Goal: Task Accomplishment & Management: Complete application form

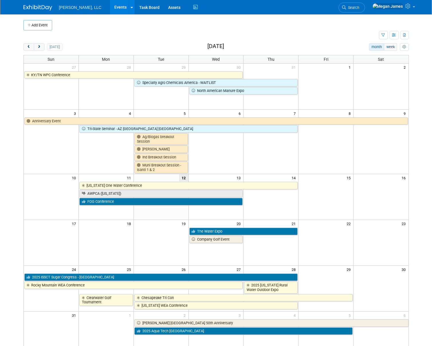
click at [420, 101] on body "Boerger, LLC Events Add Event Bulk Upload Events Shareable Event Boards Recentl…" at bounding box center [216, 173] width 432 height 346
click at [40, 46] on span "next" at bounding box center [39, 47] width 4 height 4
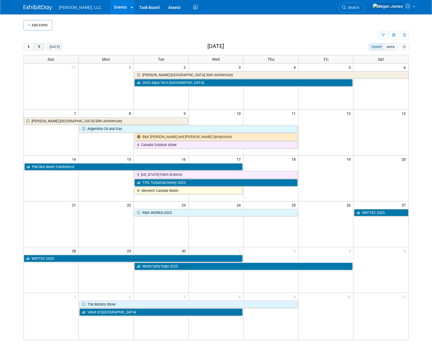
click at [40, 46] on span "next" at bounding box center [39, 47] width 4 height 4
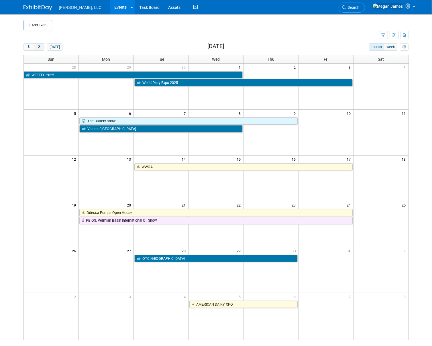
click at [40, 46] on span "next" at bounding box center [39, 47] width 4 height 4
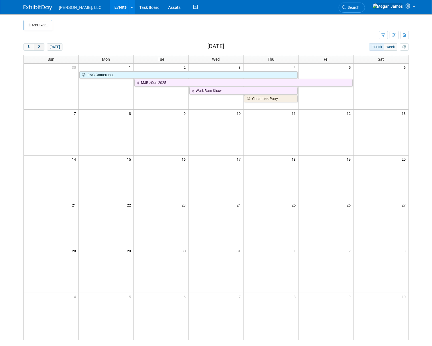
click at [40, 46] on span "next" at bounding box center [39, 47] width 4 height 4
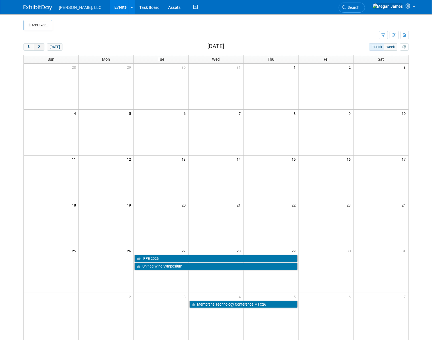
click at [40, 46] on span "next" at bounding box center [39, 47] width 4 height 4
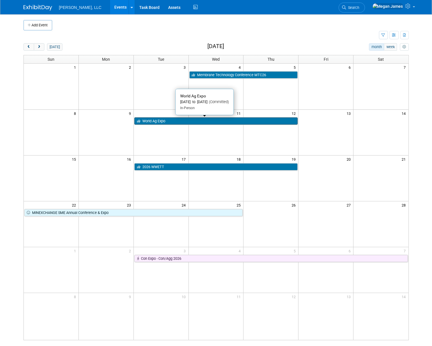
click at [165, 119] on link "World Ag Expo" at bounding box center [216, 120] width 164 height 7
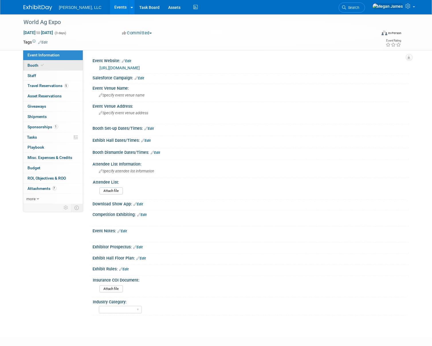
click at [44, 68] on link "Booth" at bounding box center [53, 65] width 60 height 10
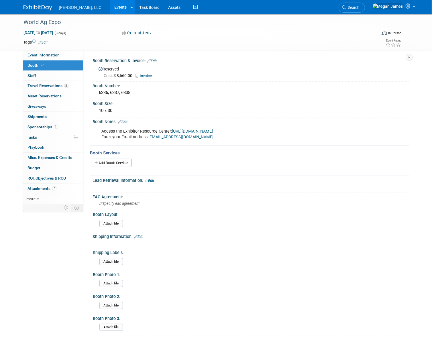
drag, startPoint x: 126, startPoint y: 120, endPoint x: 148, endPoint y: 121, distance: 21.2
click at [126, 120] on link "Edit" at bounding box center [122, 122] width 9 height 4
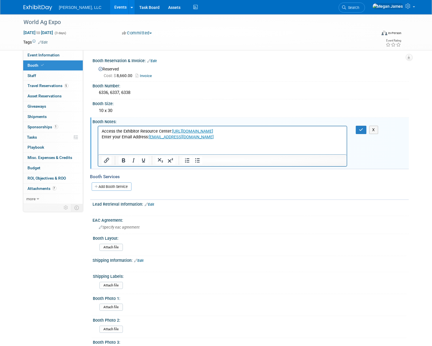
click at [203, 138] on p "Access the Exhibitor Resource Center: https://WAE26.exh.mapyourshow.com Enter y…" at bounding box center [222, 133] width 242 height 11
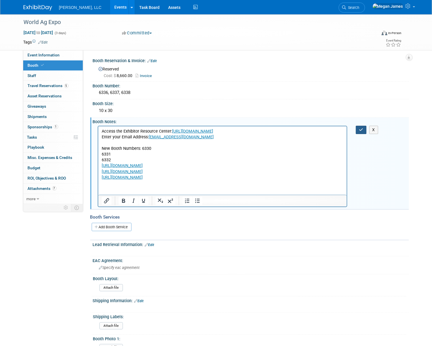
click at [362, 128] on icon "button" at bounding box center [361, 130] width 4 height 4
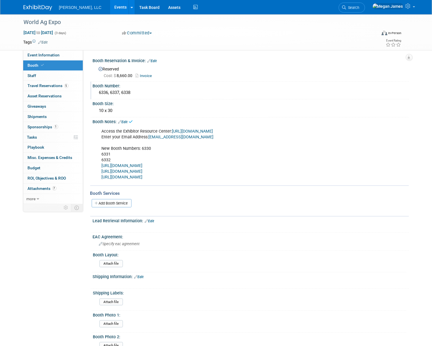
click at [137, 91] on div "6336, 6337, 6338" at bounding box center [250, 92] width 307 height 9
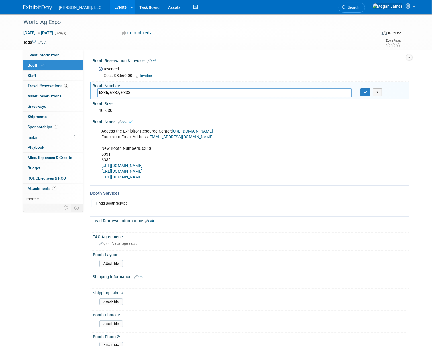
drag, startPoint x: 135, startPoint y: 91, endPoint x: 93, endPoint y: 94, distance: 41.7
click at [93, 94] on div "6336, 6337, 6338" at bounding box center [224, 92] width 263 height 9
type input "6330, 6331, 6332"
click at [367, 93] on icon "button" at bounding box center [366, 92] width 4 height 4
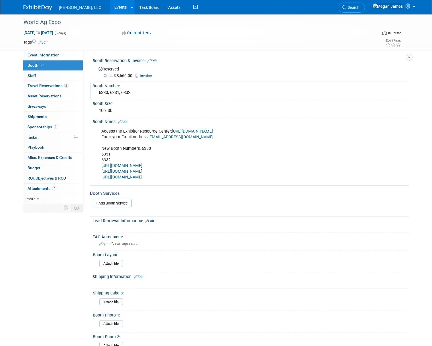
click at [110, 9] on link "Events" at bounding box center [120, 7] width 21 height 14
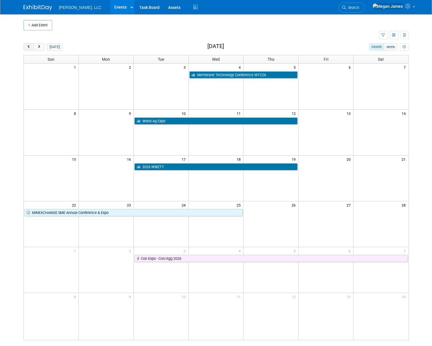
click at [31, 46] on span "prev" at bounding box center [29, 47] width 4 height 4
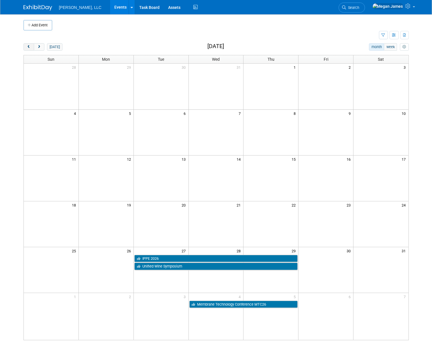
click at [31, 46] on span "prev" at bounding box center [29, 47] width 4 height 4
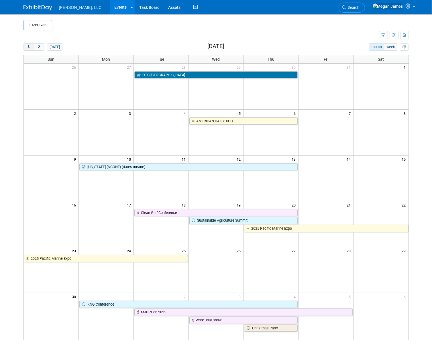
click at [31, 46] on span "prev" at bounding box center [29, 47] width 4 height 4
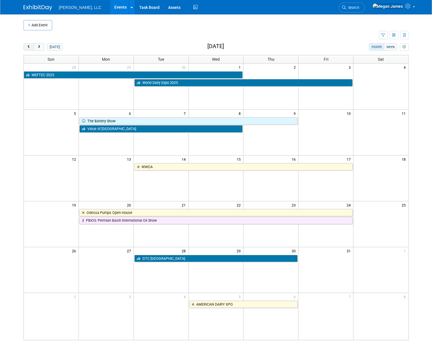
click at [31, 46] on span "prev" at bounding box center [29, 47] width 4 height 4
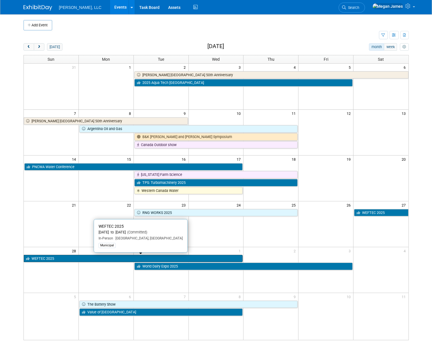
click at [65, 260] on link "WEFTEC 2025" at bounding box center [133, 258] width 219 height 7
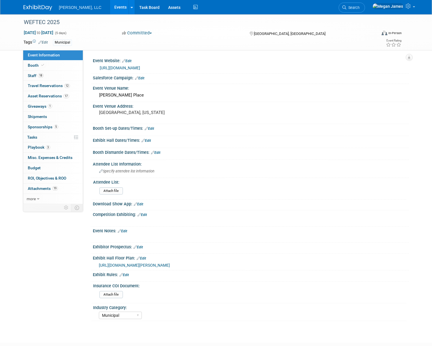
select select "Municipal"
click at [54, 86] on span "Travel Reservations 12" at bounding box center [49, 85] width 42 height 5
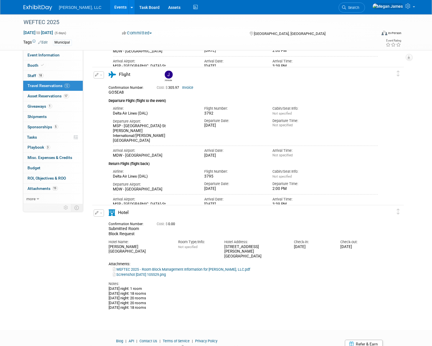
scroll to position [1419, 0]
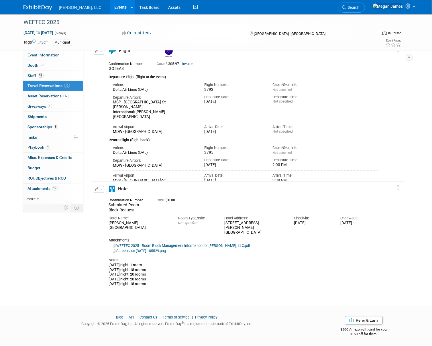
click at [101, 190] on button "button" at bounding box center [99, 189] width 10 height 7
click at [104, 196] on button "Edit Reservation" at bounding box center [118, 199] width 48 height 8
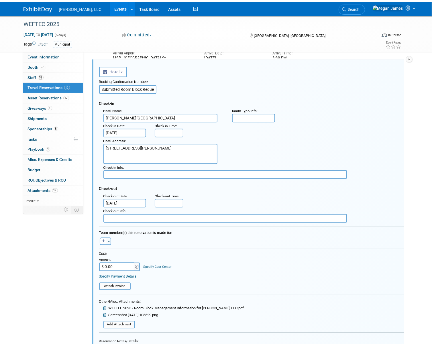
scroll to position [1666, 0]
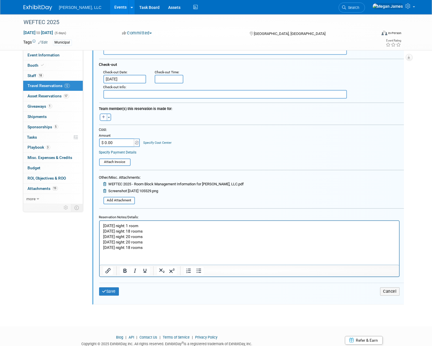
click at [106, 189] on icon at bounding box center [105, 191] width 4 height 4
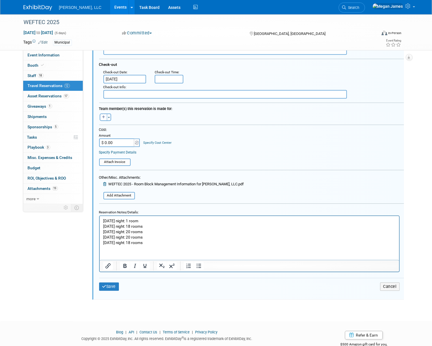
click at [106, 183] on icon at bounding box center [105, 184] width 4 height 4
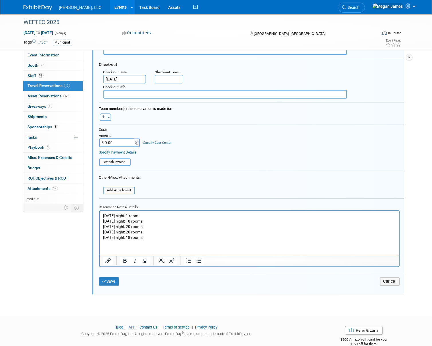
drag, startPoint x: 164, startPoint y: 238, endPoint x: 103, endPoint y: 213, distance: 66.3
click at [103, 213] on p "Friday night: 1 room Saturday night: 18 rooms Sunday night: 20 rooms Monday nig…" at bounding box center [249, 226] width 293 height 27
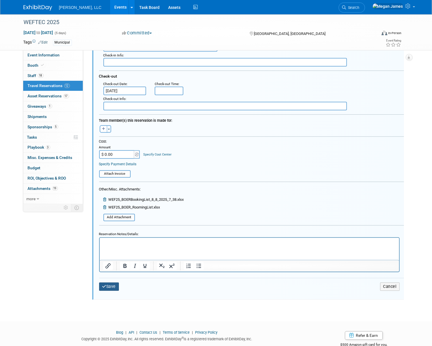
click at [116, 283] on button "Save" at bounding box center [109, 287] width 20 height 8
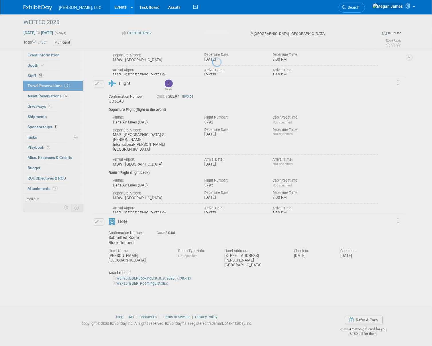
scroll to position [1387, 0]
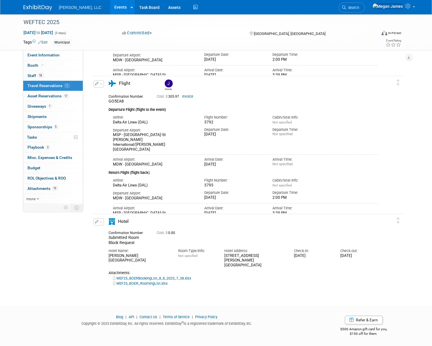
click at [99, 220] on button "button" at bounding box center [99, 221] width 10 height 7
click at [123, 231] on button "Edit Reservation" at bounding box center [118, 232] width 48 height 8
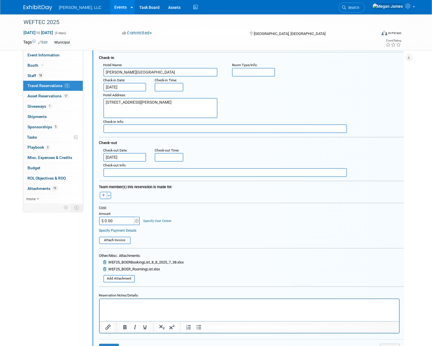
scroll to position [1662, 0]
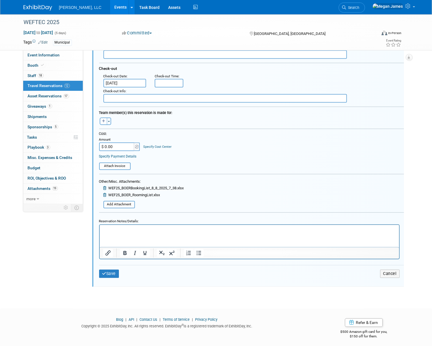
click at [141, 232] on p "Rich Text Area. Press ALT-0 for help." at bounding box center [249, 229] width 293 height 5
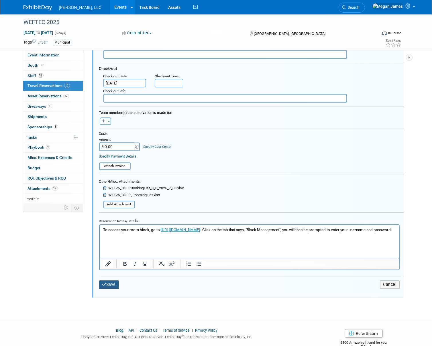
click at [111, 283] on button "Save" at bounding box center [109, 285] width 20 height 8
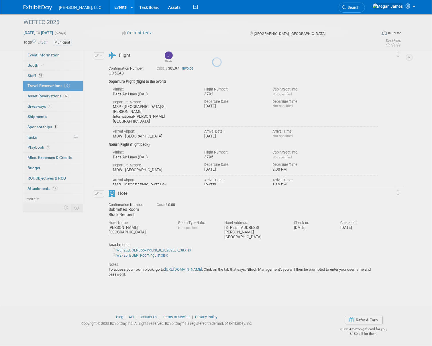
scroll to position [1415, 0]
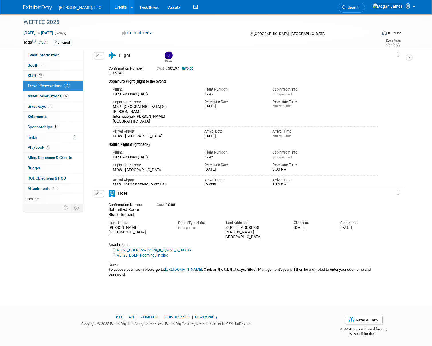
click at [110, 8] on link "Events" at bounding box center [120, 7] width 21 height 14
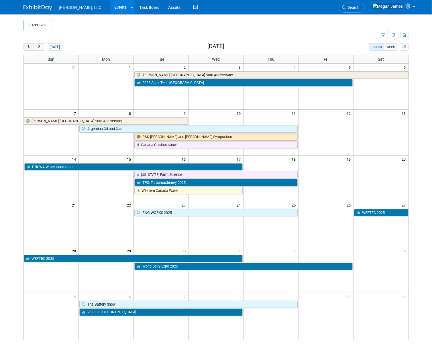
click at [26, 49] on button "prev" at bounding box center [28, 46] width 11 height 7
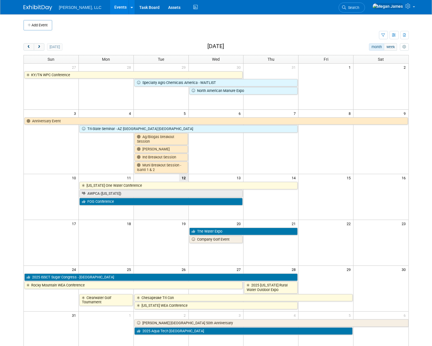
click at [14, 174] on body "[PERSON_NAME], LLC Events Add Event Bulk Upload Events Shareable Event Boards R…" at bounding box center [216, 173] width 432 height 346
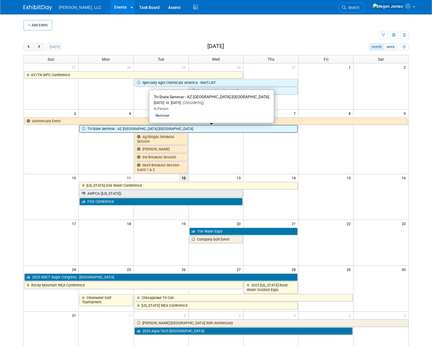
click at [111, 129] on link "Tri-State Seminar - AZ [GEOGRAPHIC_DATA] [GEOGRAPHIC_DATA]" at bounding box center [188, 128] width 218 height 7
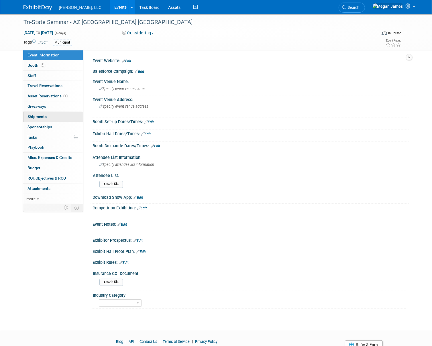
click at [58, 117] on link "0 Shipments 0" at bounding box center [53, 117] width 60 height 10
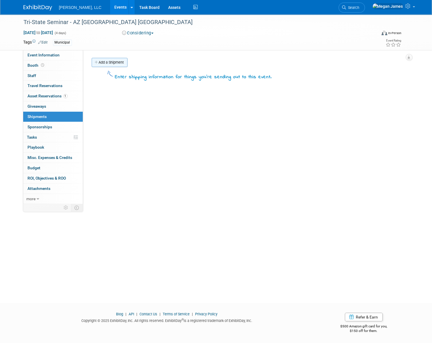
click at [120, 62] on link "Add a Shipment" at bounding box center [110, 62] width 36 height 9
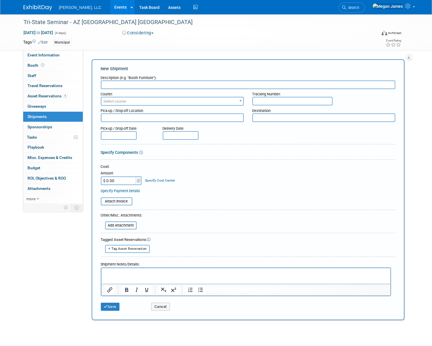
click at [123, 83] on input "text" at bounding box center [248, 85] width 295 height 9
type input "SHIPMENT to SHOW"
click at [123, 102] on span "Select courier" at bounding box center [115, 101] width 23 height 4
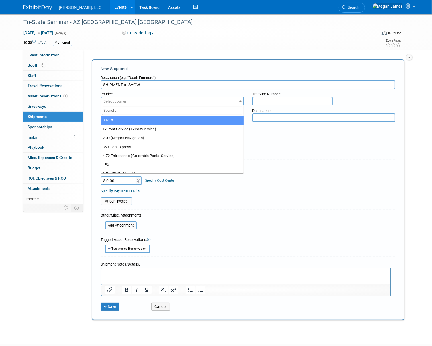
click at [122, 110] on input "search" at bounding box center [172, 111] width 140 height 8
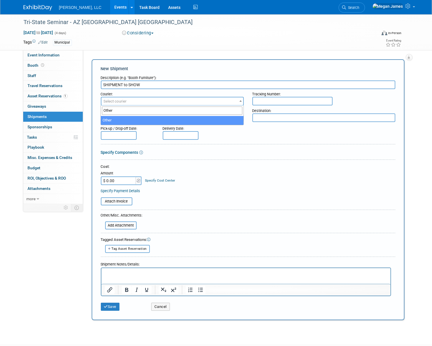
type input "Other"
select select "1"
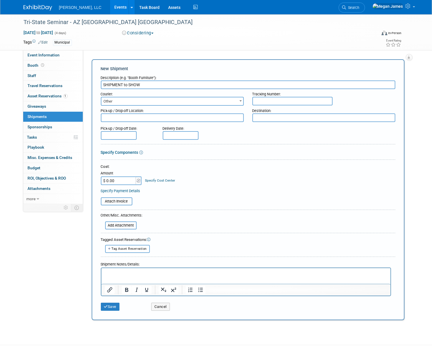
click at [298, 103] on input "text" at bounding box center [292, 101] width 80 height 9
paste input "HHH 1791517"
type input "HHH 1791517"
click at [110, 118] on textarea at bounding box center [172, 117] width 143 height 9
drag, startPoint x: 123, startPoint y: 117, endPoint x: 126, endPoint y: 117, distance: 2.9
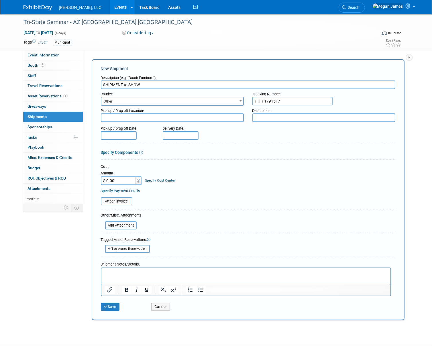
click at [123, 117] on textarea at bounding box center [172, 117] width 143 height 9
paste textarea "BOERGER 4280 NOREX DRIVE CHASKA, MN 55318, US Phone: 612-435-7338 Contact: TYLER"
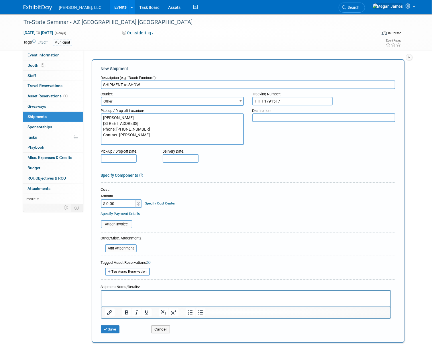
type textarea "BOERGER 4280 NOREX DRIVE CHASKA, MN 55318, US Phone: 612-435-7338 Contact: TYLER"
click at [281, 115] on textarea at bounding box center [323, 117] width 143 height 9
paste textarea "LVE-IT VEGAS South Point Casino Rockwell Booth Booth: 518 LVE-IT VEGAS 9777 S. …"
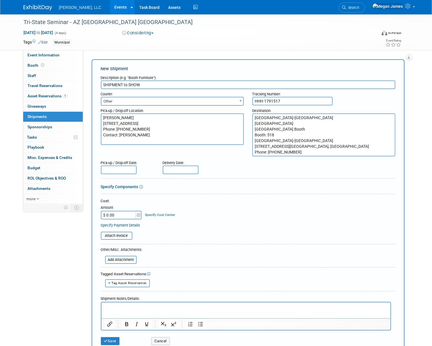
scroll to position [16, 0]
type textarea "LVE-IT VEGAS South Point Casino Rockwell Booth Booth: 518 LVE-IT VEGAS 9777 S. …"
click at [211, 175] on form "Description (e.g. "Booth Furniture"): SHIPMENT to SHOW Courier: 007EX 17 Post S…" at bounding box center [248, 210] width 295 height 275
click at [124, 170] on input "text" at bounding box center [119, 170] width 36 height 9
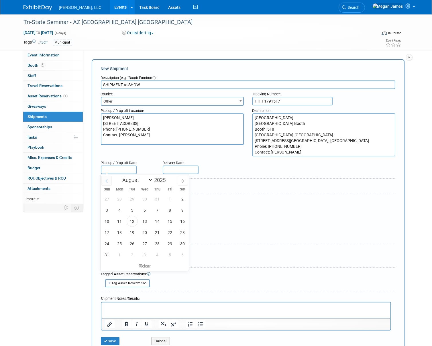
click at [105, 179] on icon at bounding box center [107, 181] width 4 height 4
select select "6"
click at [169, 234] on span "25" at bounding box center [169, 232] width 11 height 11
type input "Jul 25, 2025"
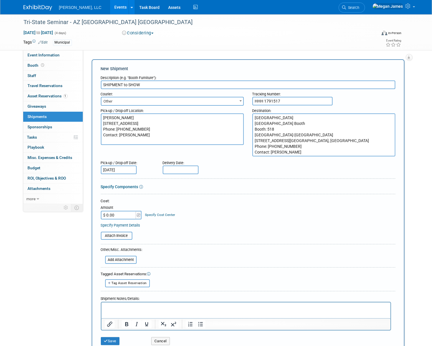
drag, startPoint x: 184, startPoint y: 173, endPoint x: 193, endPoint y: 171, distance: 9.6
click at [184, 172] on body "Boerger, LLC Events Add Event Bulk Upload Events Shareable Event Boards Recentl…" at bounding box center [216, 173] width 432 height 346
click at [183, 212] on span "4" at bounding box center [181, 210] width 11 height 11
type input "Aug 4, 2025"
click at [244, 210] on div "Cost: Amount $ 0.00 Specify Cost Center Cost Center -- Not Specified --" at bounding box center [248, 209] width 295 height 21
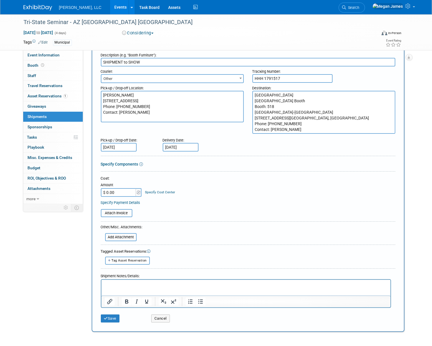
scroll to position [71, 0]
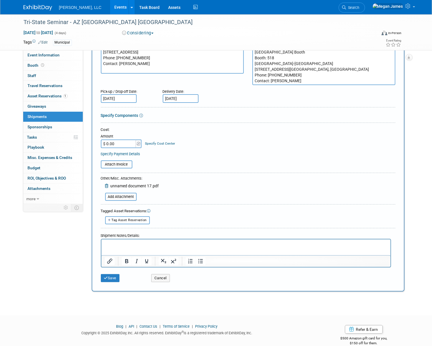
click at [126, 219] on span "Tag Asset Reservation" at bounding box center [129, 220] width 35 height 4
select select
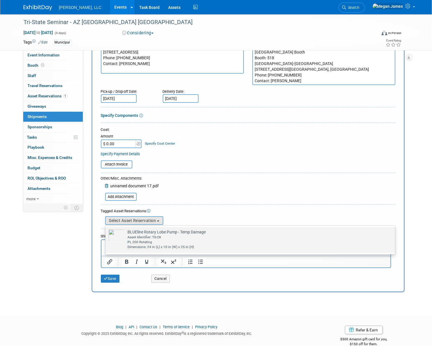
click at [138, 240] on div "PL 200 Rotating" at bounding box center [256, 242] width 256 height 5
click at [106, 234] on input "BLUEline Rotary Lobe Pump - Temp Damage Already tagged in this shipment Asset I…" at bounding box center [105, 232] width 4 height 4
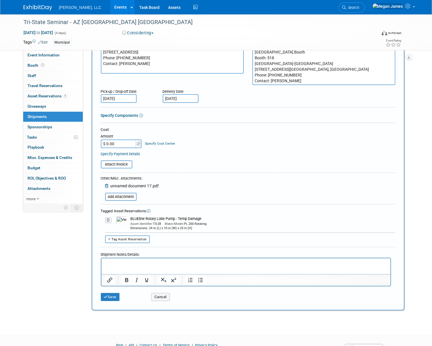
click at [135, 267] on html at bounding box center [245, 262] width 289 height 8
click at [113, 297] on button "Save" at bounding box center [110, 297] width 19 height 8
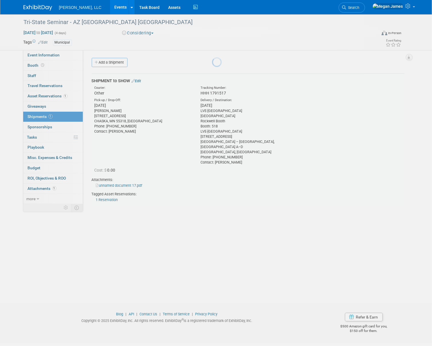
scroll to position [0, 0]
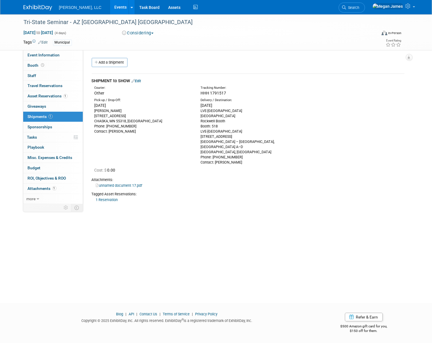
click at [110, 8] on link "Events" at bounding box center [120, 7] width 21 height 14
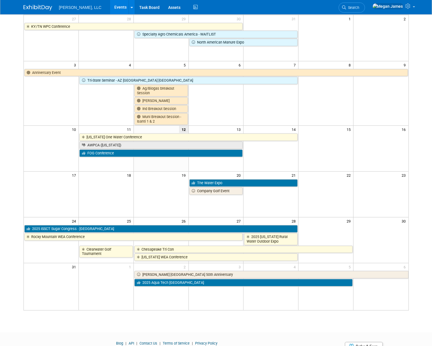
scroll to position [22, 0]
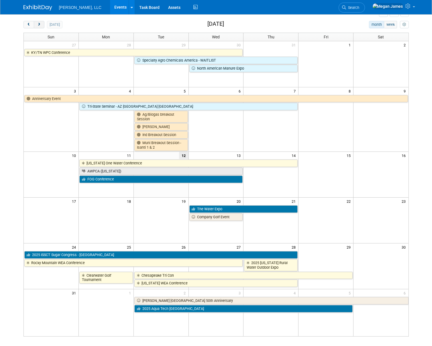
click at [38, 25] on span "next" at bounding box center [39, 25] width 4 height 4
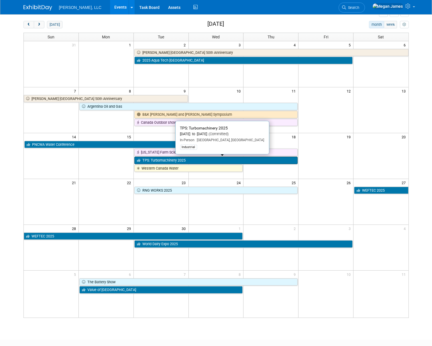
click at [211, 160] on link "TPS: Turbomachinery 2025" at bounding box center [216, 160] width 164 height 7
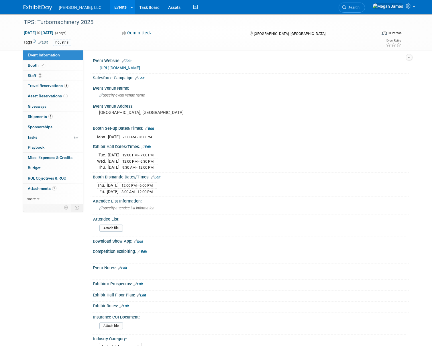
select select "Industrial"
click at [64, 63] on link "Booth" at bounding box center [53, 65] width 60 height 10
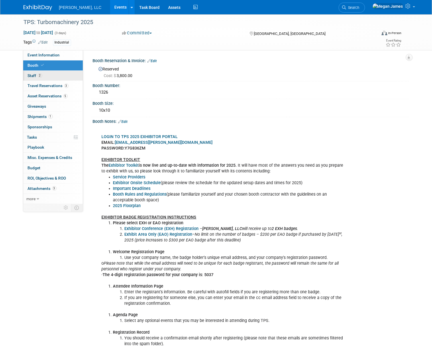
click at [63, 75] on link "2 Staff 2" at bounding box center [53, 76] width 60 height 10
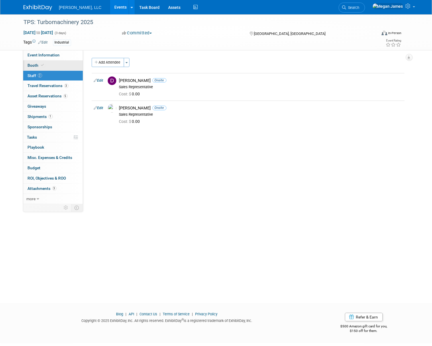
click at [60, 64] on link "Booth" at bounding box center [53, 65] width 60 height 10
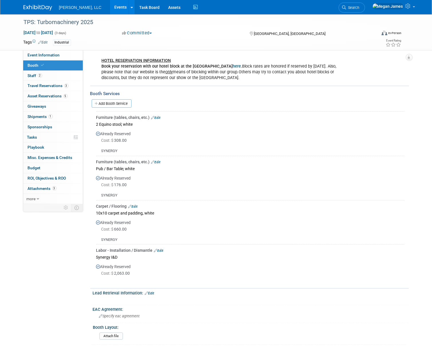
scroll to position [388, 0]
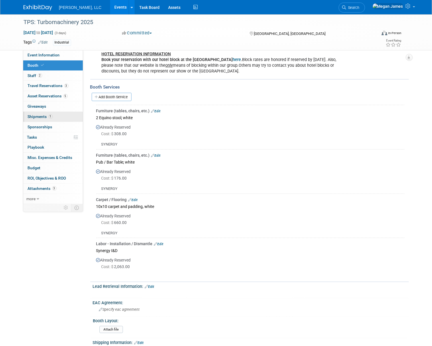
click at [59, 115] on link "1 Shipments 1" at bounding box center [53, 117] width 60 height 10
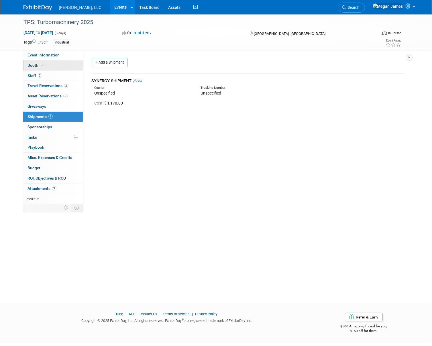
click at [59, 65] on link "Booth" at bounding box center [53, 65] width 60 height 10
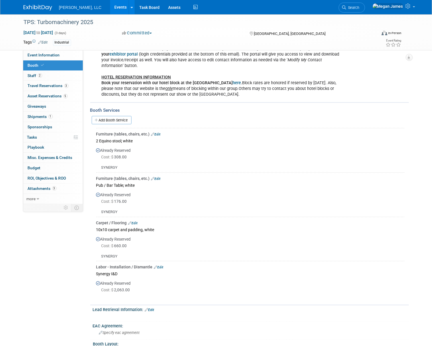
scroll to position [391, 0]
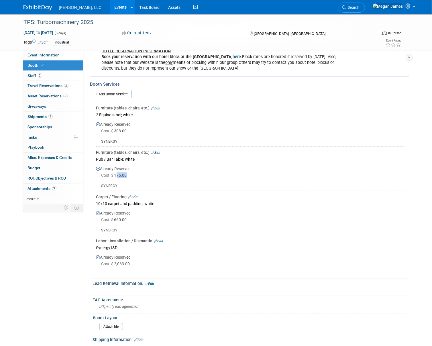
drag, startPoint x: 118, startPoint y: 174, endPoint x: 139, endPoint y: 174, distance: 20.6
click at [139, 174] on div "Cost: $ 176.00" at bounding box center [252, 176] width 303 height 6
drag, startPoint x: 126, startPoint y: 217, endPoint x: 135, endPoint y: 217, distance: 9.5
click div "Cost: $ 660.00"
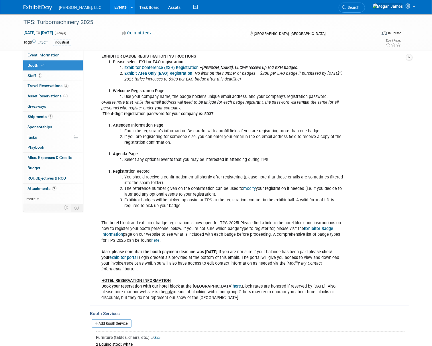
scroll to position [78, 0]
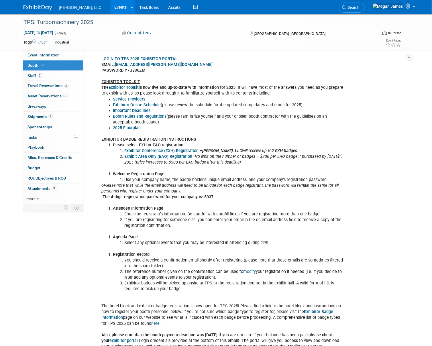
click link "Events"
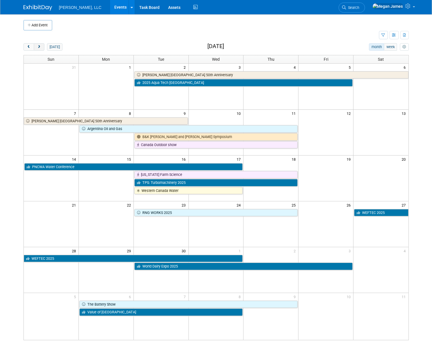
click at [41, 45] on span "next" at bounding box center [39, 47] width 4 height 4
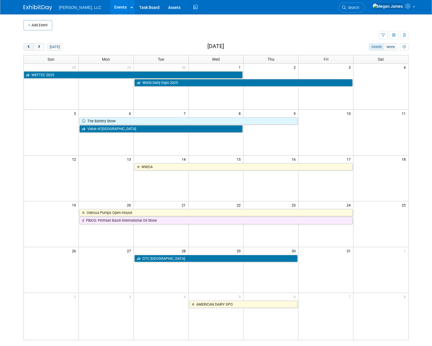
click at [27, 46] on span "prev" at bounding box center [29, 47] width 4 height 4
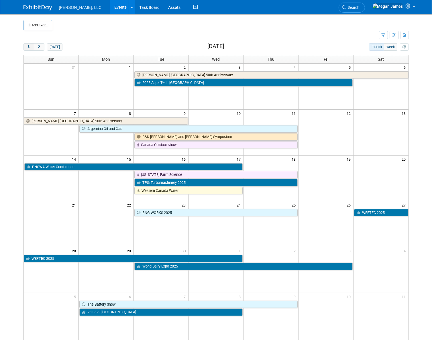
click at [27, 46] on span "prev" at bounding box center [29, 47] width 4 height 4
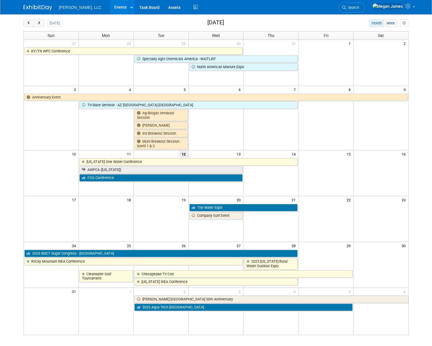
scroll to position [22, 0]
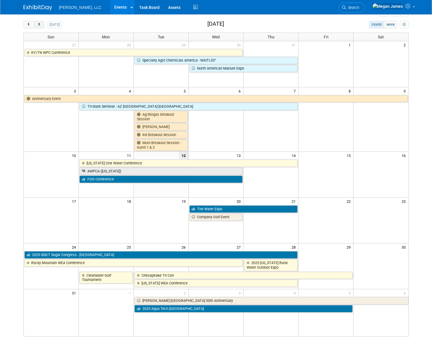
click at [41, 23] on span "next" at bounding box center [39, 25] width 4 height 4
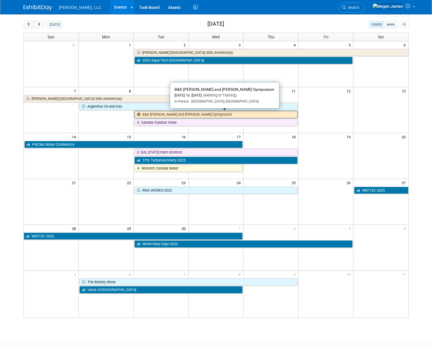
click at [164, 113] on link "B&K Beckwith and Kuffel Symposium" at bounding box center [216, 114] width 164 height 7
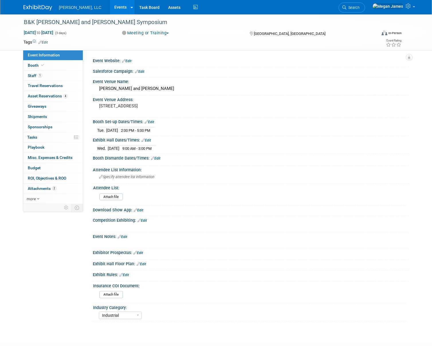
select select "Industrial"
click at [47, 67] on link "Booth" at bounding box center [53, 65] width 60 height 10
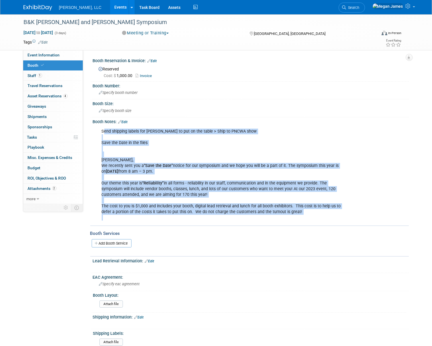
drag, startPoint x: 183, startPoint y: 126, endPoint x: 301, endPoint y: 214, distance: 147.8
click at [301, 214] on div "Send shipping labels for Alexius to put on the table > Ship to PNCWA show Save …" at bounding box center [223, 175] width 250 height 98
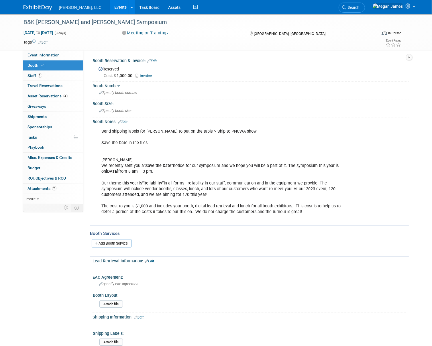
drag, startPoint x: 286, startPoint y: 211, endPoint x: 95, endPoint y: 130, distance: 207.6
click at [95, 130] on div "Send shipping labels for Alexius to put on the table > Ship to PNCWA show Save …" at bounding box center [251, 174] width 316 height 100
drag, startPoint x: 95, startPoint y: 130, endPoint x: 163, endPoint y: 191, distance: 91.6
click at [174, 173] on div "Send shipping labels for Alexius to put on the table > Ship to PNCWA show Save …" at bounding box center [223, 175] width 250 height 98
click at [110, 7] on link "Events" at bounding box center [120, 7] width 21 height 14
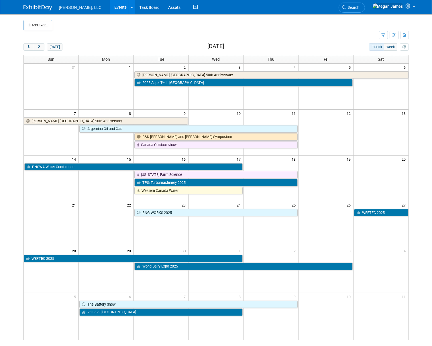
click at [424, 62] on body "[PERSON_NAME], LLC Events Add Event Bulk Upload Events Shareable Event Boards R…" at bounding box center [216, 173] width 432 height 346
click at [126, 30] on td at bounding box center [221, 25] width 338 height 10
click at [19, 177] on div "Add Event New Event Duplicate Event Warning There is another event in your work…" at bounding box center [216, 183] width 394 height 338
click at [39, 50] on button "next" at bounding box center [39, 46] width 11 height 7
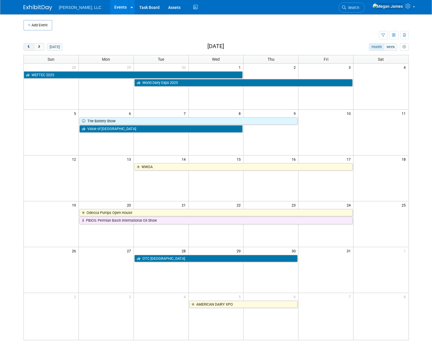
click at [31, 47] on button "prev" at bounding box center [28, 46] width 11 height 7
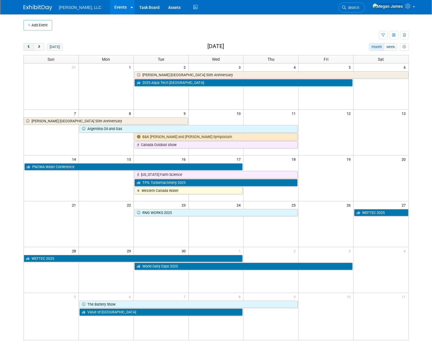
click at [28, 48] on span "prev" at bounding box center [29, 47] width 4 height 4
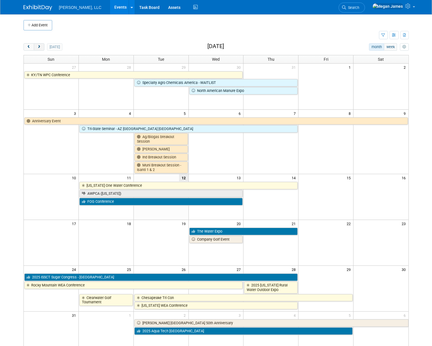
click at [42, 49] on button "next" at bounding box center [39, 46] width 11 height 7
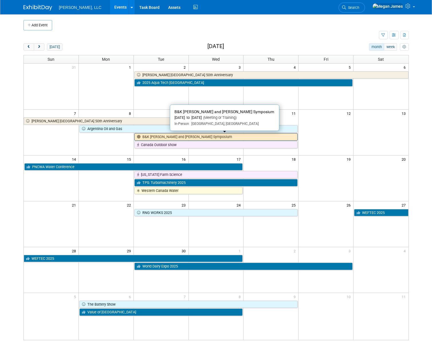
click at [157, 138] on link "B&K [PERSON_NAME] and [PERSON_NAME] Symposium" at bounding box center [216, 136] width 164 height 7
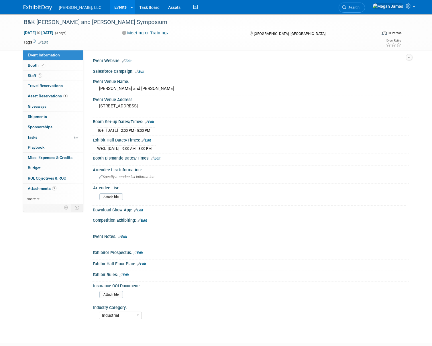
select select "Industrial"
click at [64, 66] on link "Booth" at bounding box center [53, 65] width 60 height 10
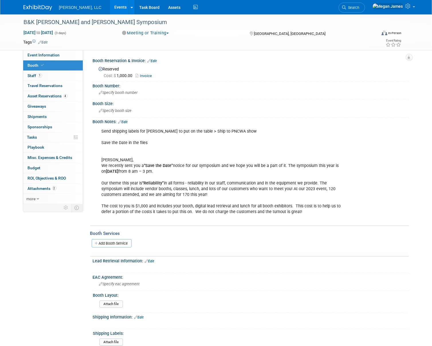
click at [110, 8] on link "Events" at bounding box center [120, 7] width 21 height 14
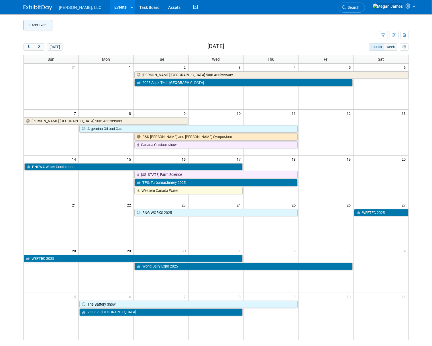
click at [40, 28] on button "Add Event" at bounding box center [37, 25] width 29 height 10
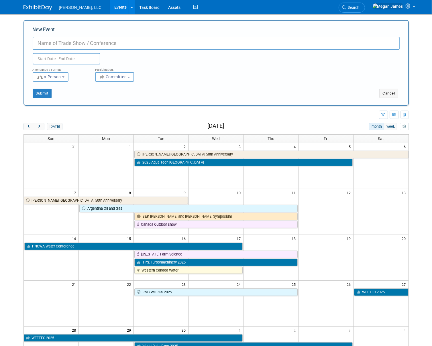
click at [50, 42] on input "New Event" at bounding box center [216, 43] width 367 height 13
type input "CSWEA Annual Operations Seminar"
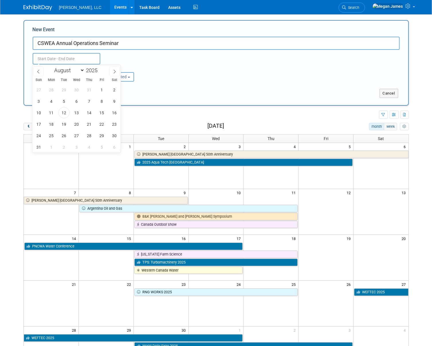
click at [46, 60] on input "text" at bounding box center [67, 58] width 68 height 11
click at [114, 71] on icon at bounding box center [115, 72] width 4 height 4
select select "8"
click at [62, 103] on span "9" at bounding box center [63, 101] width 11 height 11
click at [63, 102] on span "9" at bounding box center [63, 101] width 11 height 11
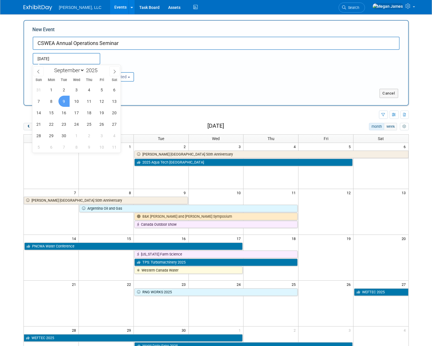
type input "[DATE] to [DATE]"
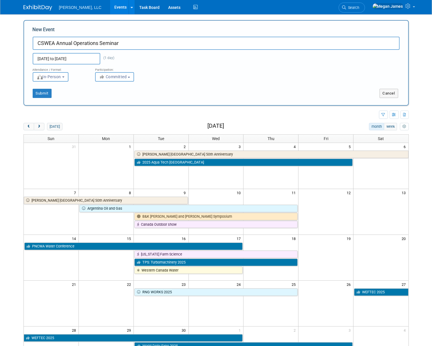
click at [109, 81] on button "Committed" at bounding box center [114, 76] width 39 height 9
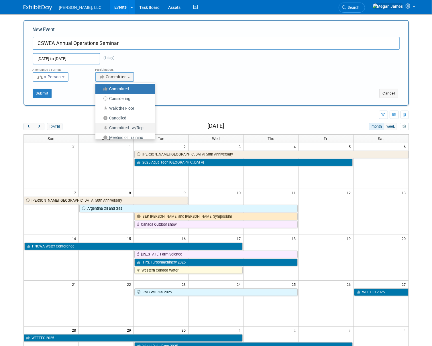
click at [132, 128] on label "Committed - w/Rep" at bounding box center [123, 127] width 51 height 7
click at [101, 128] on input "Committed - w/Rep" at bounding box center [99, 128] width 4 height 4
select select "103"
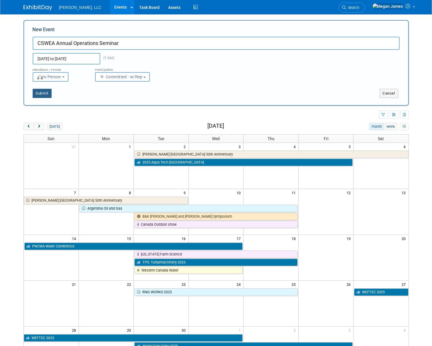
click at [48, 93] on button "Submit" at bounding box center [42, 93] width 19 height 9
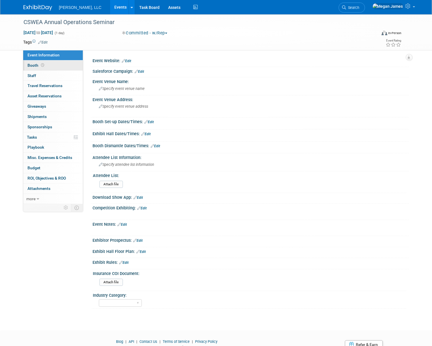
click at [71, 63] on link "Booth" at bounding box center [53, 65] width 60 height 10
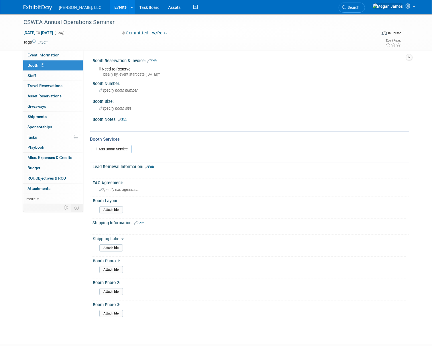
click at [153, 61] on link "Edit" at bounding box center [152, 61] width 9 height 4
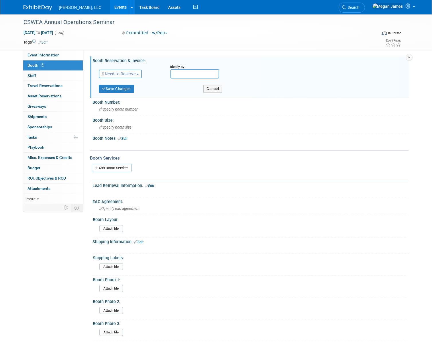
click at [136, 75] on span "Need to Reserve" at bounding box center [119, 74] width 34 height 5
click at [131, 92] on link "Reserved" at bounding box center [129, 92] width 61 height 8
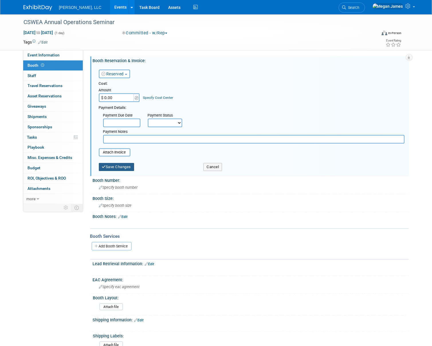
click at [122, 169] on button "Save Changes" at bounding box center [117, 167] width 36 height 8
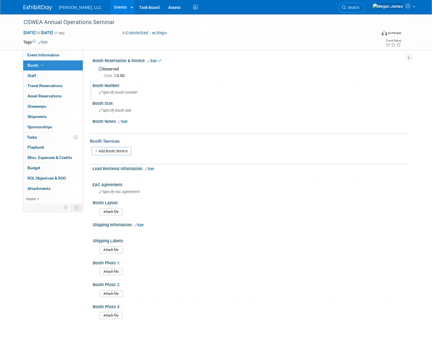
click at [120, 94] on span "Specify booth number" at bounding box center [118, 92] width 39 height 4
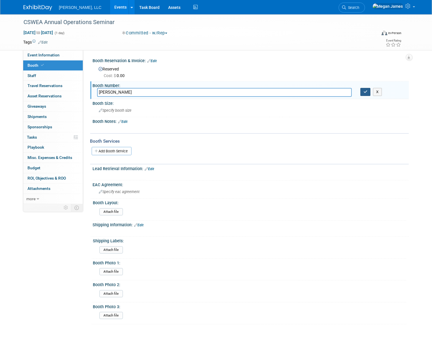
type input "Craig Soling"
click at [367, 93] on icon "button" at bounding box center [366, 92] width 4 height 4
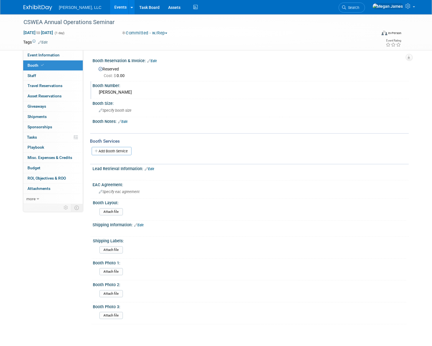
click at [125, 121] on link "Edit" at bounding box center [122, 122] width 9 height 4
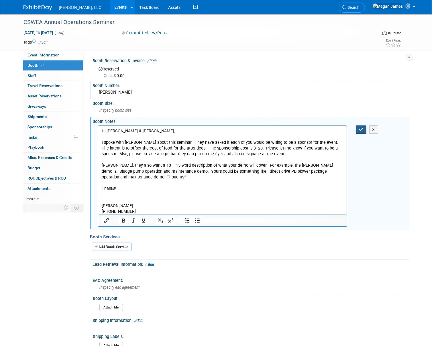
click at [362, 129] on icon "button" at bounding box center [361, 130] width 4 height 4
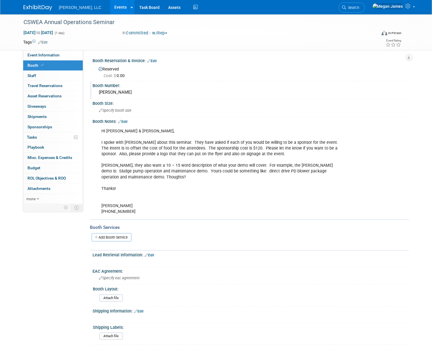
click at [110, 6] on link "Events" at bounding box center [120, 7] width 21 height 14
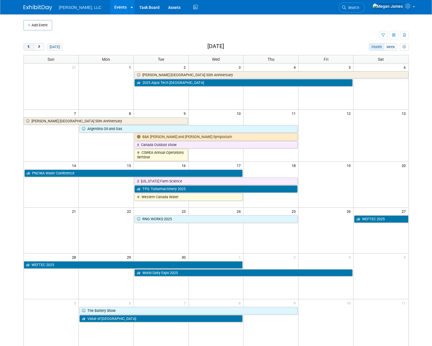
click at [30, 48] on span "prev" at bounding box center [29, 47] width 4 height 4
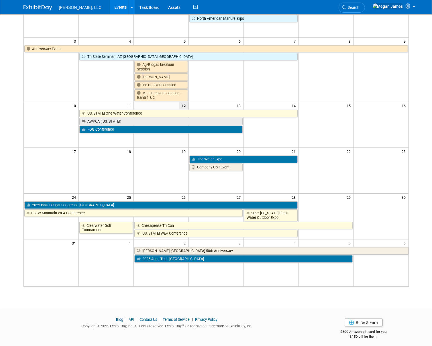
scroll to position [75, 0]
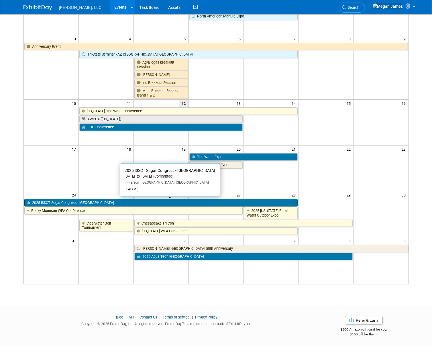
click at [70, 203] on link "2025 ISSCT Sugar Congress - [GEOGRAPHIC_DATA]" at bounding box center [161, 202] width 274 height 7
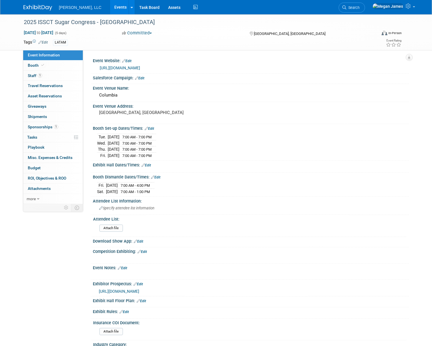
select select "Industrial"
